Goal: Information Seeking & Learning: Compare options

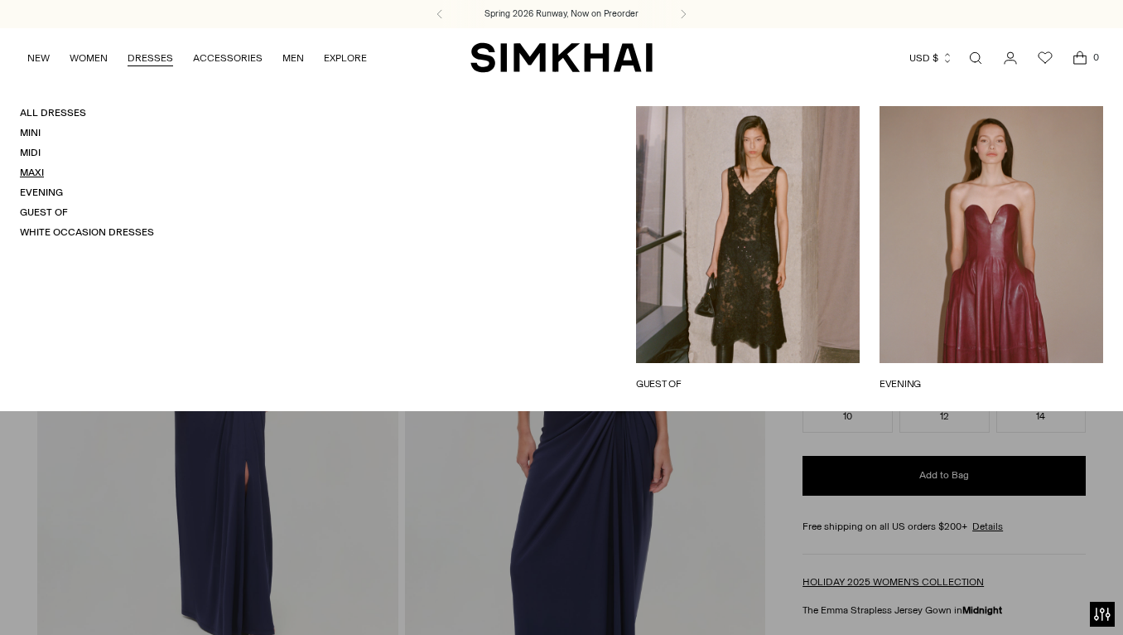
click at [34, 171] on link "Maxi" at bounding box center [32, 173] width 24 height 12
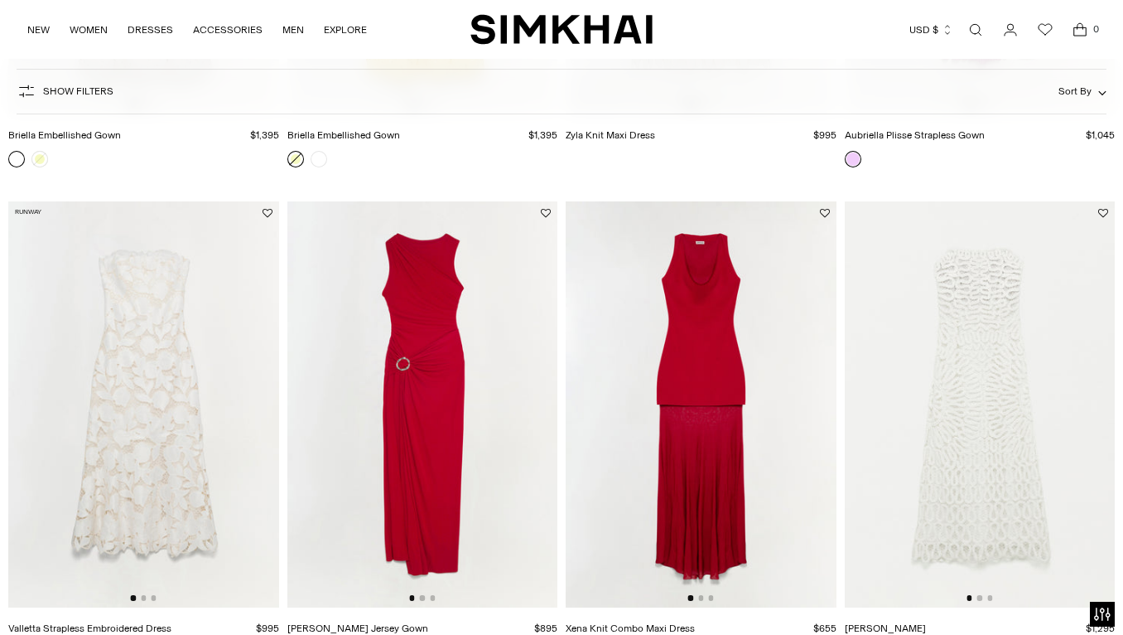
scroll to position [2058, 0]
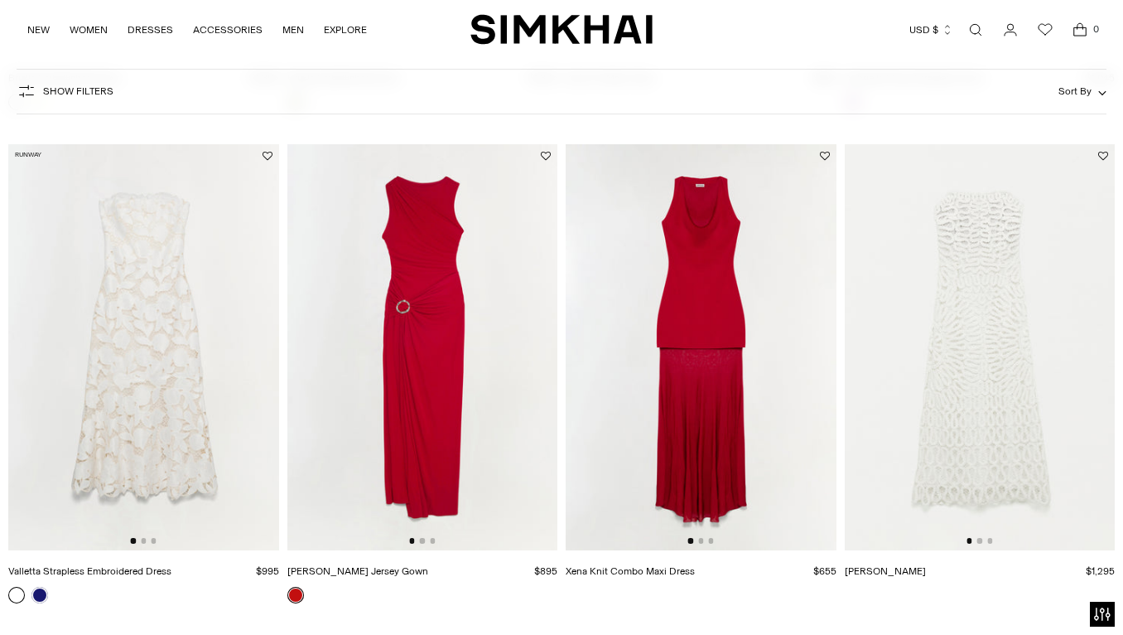
click at [774, 335] on img at bounding box center [701, 347] width 271 height 406
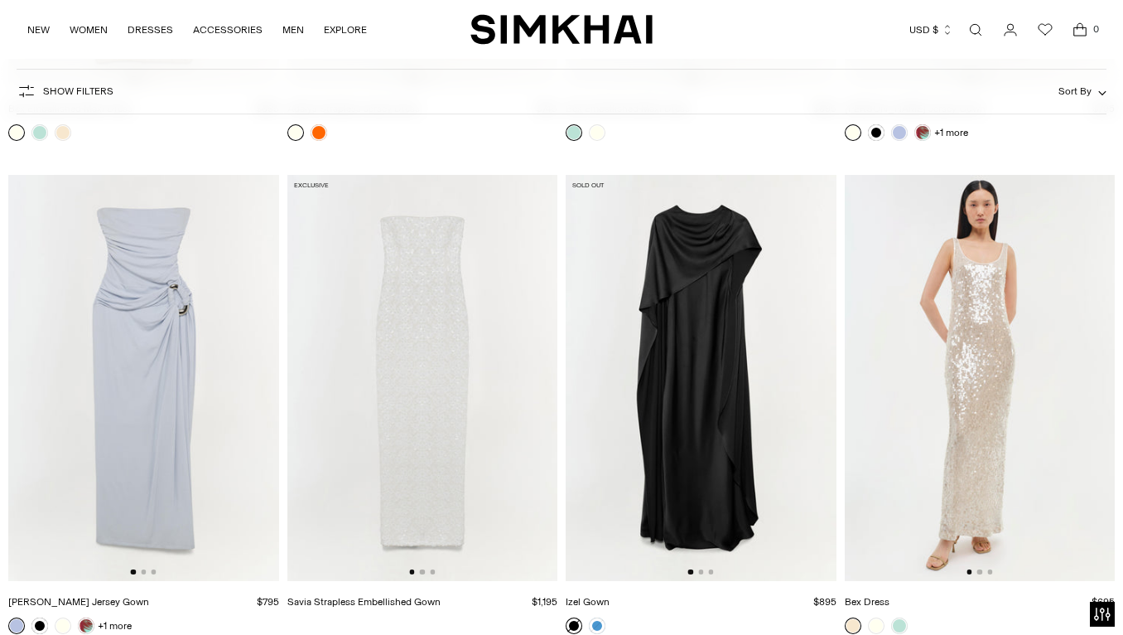
scroll to position [3012, 0]
click at [729, 381] on img at bounding box center [701, 378] width 271 height 406
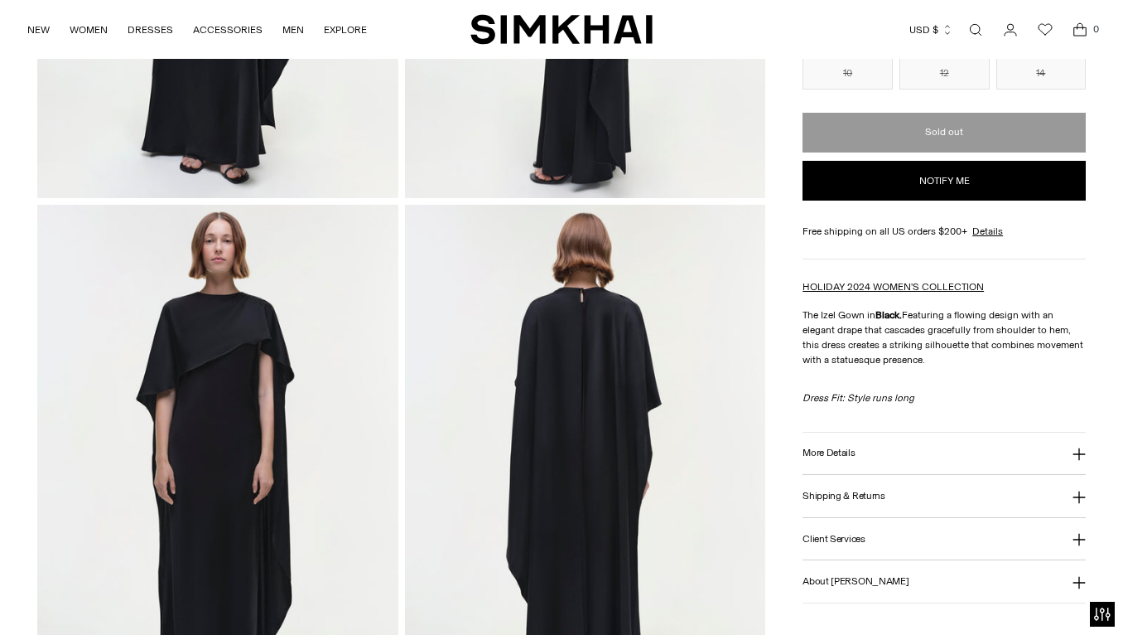
scroll to position [818, 0]
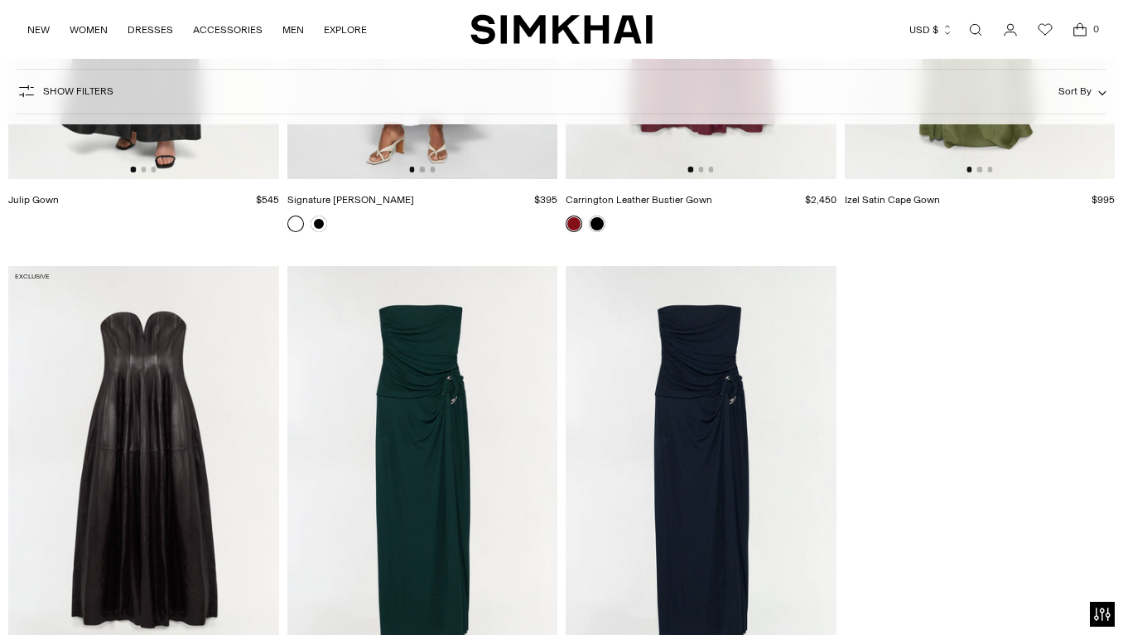
scroll to position [4274, 0]
